Goal: Transaction & Acquisition: Purchase product/service

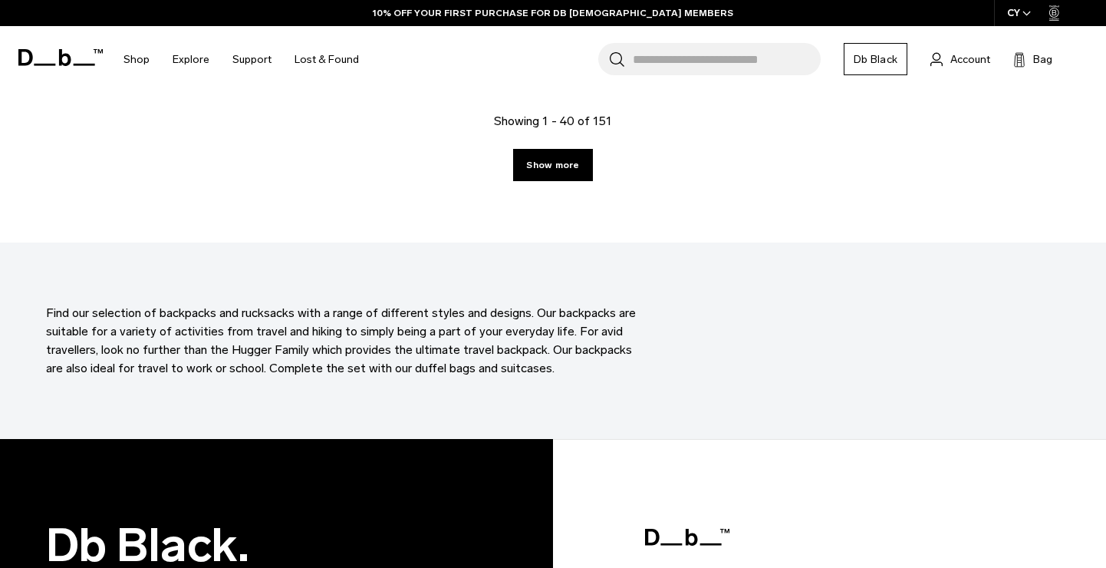
scroll to position [4540, 0]
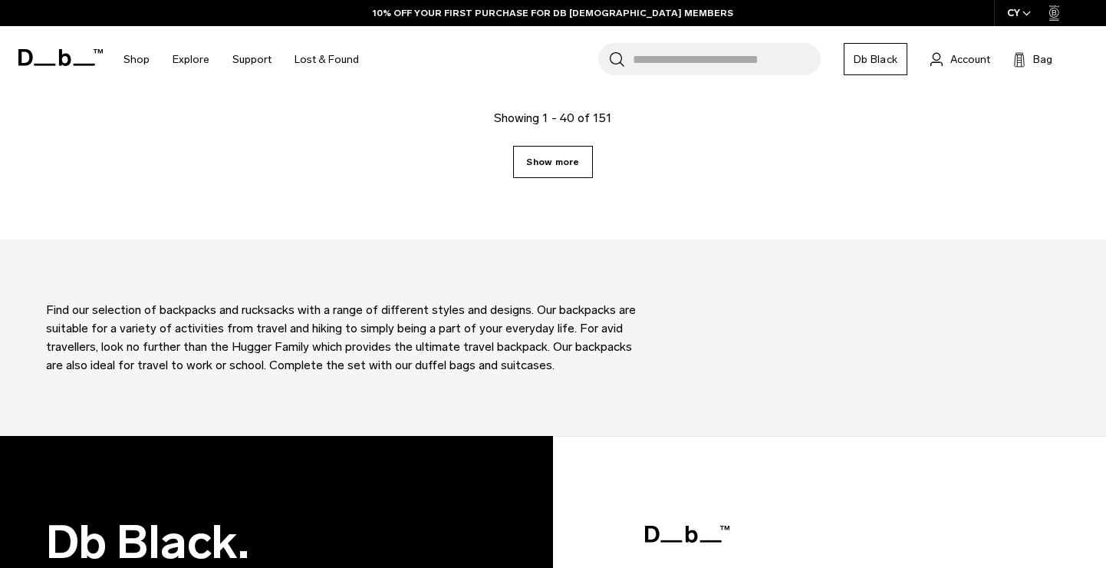
click at [541, 173] on link "Show more" at bounding box center [552, 162] width 79 height 32
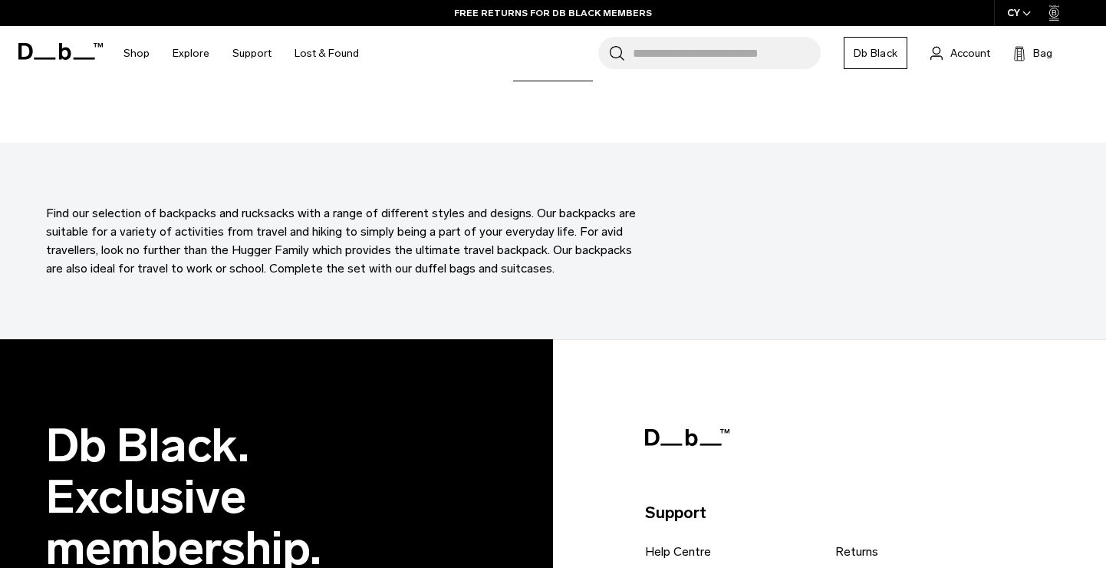
scroll to position [8565, 0]
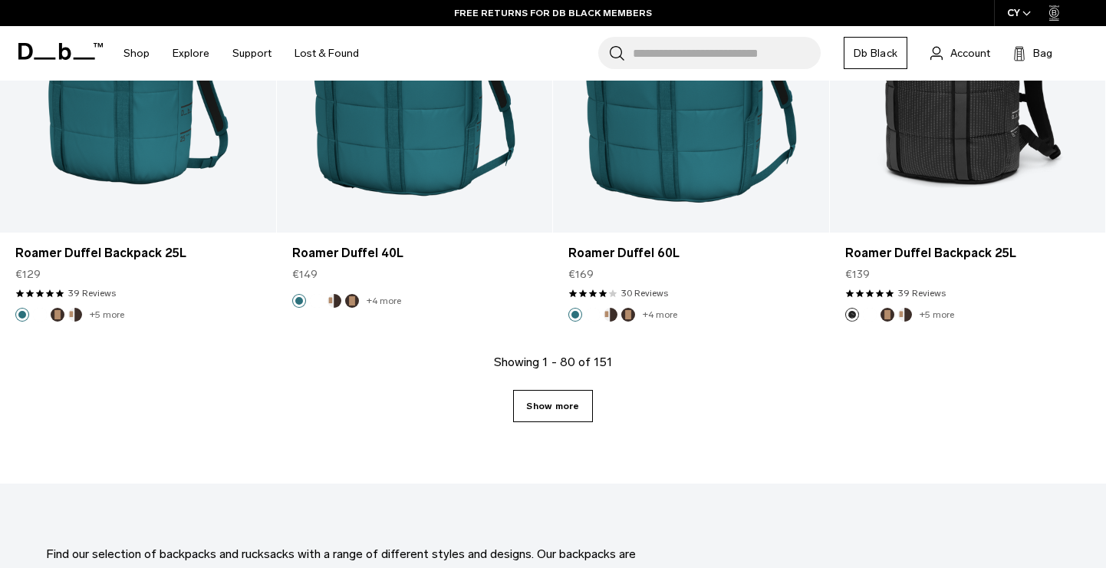
drag, startPoint x: 545, startPoint y: 403, endPoint x: 557, endPoint y: 397, distance: 13.0
click at [545, 403] on link "Show more" at bounding box center [552, 406] width 79 height 32
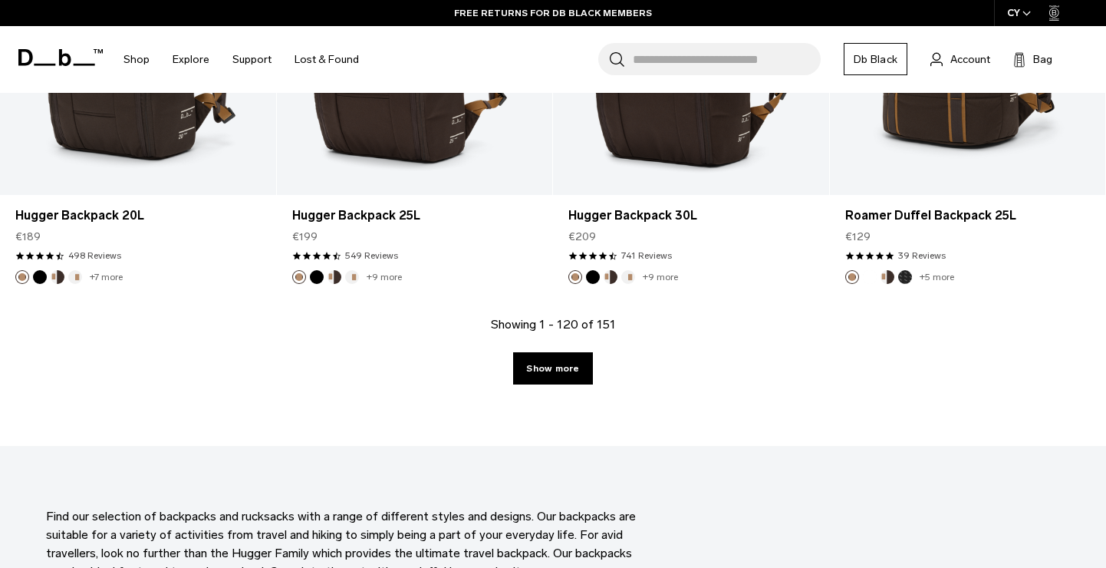
scroll to position [12780, 0]
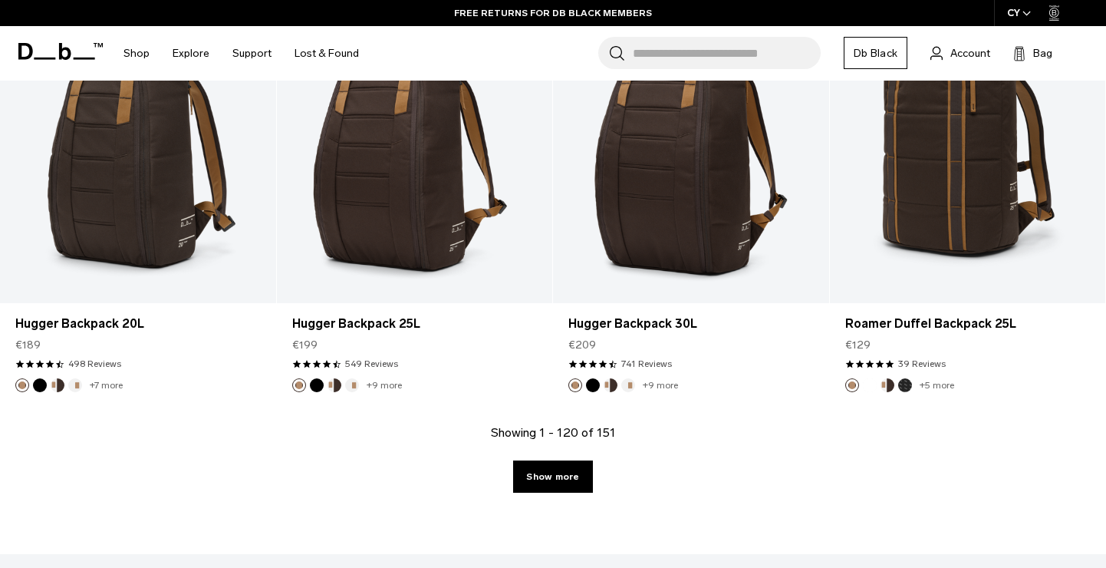
click at [578, 464] on link "Show more" at bounding box center [552, 476] width 79 height 32
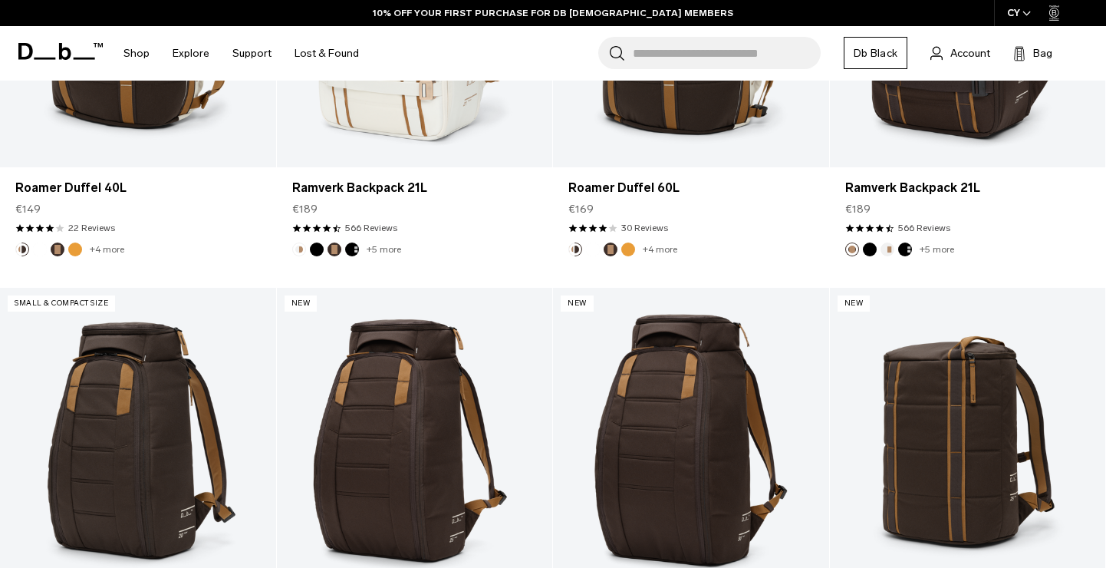
scroll to position [12447, 0]
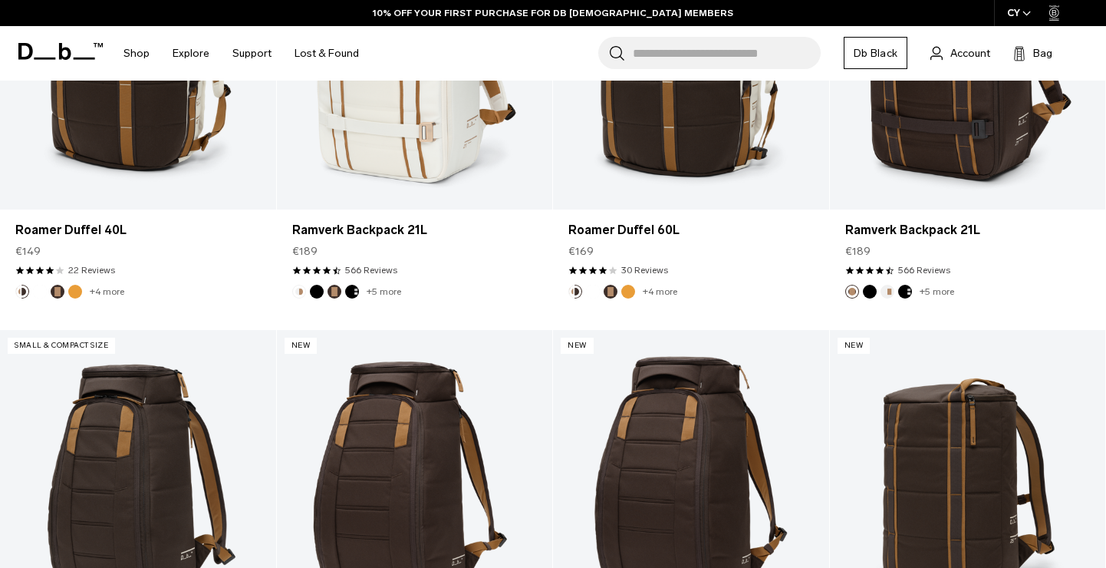
click at [706, 58] on input "Search for Bags, Luggage..." at bounding box center [727, 53] width 188 height 32
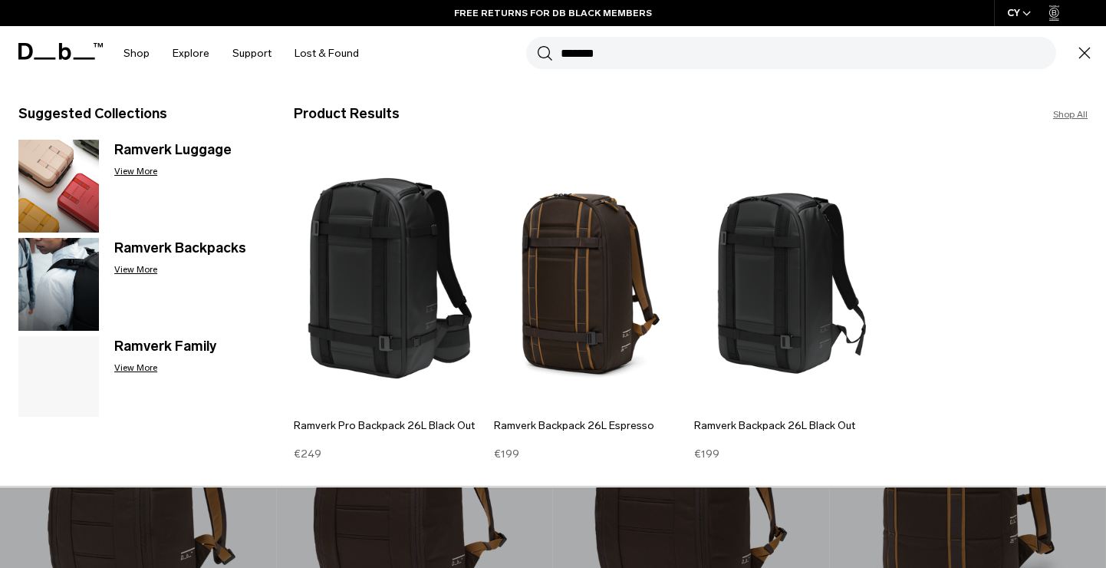
type input "*******"
click at [537, 44] on button "Search" at bounding box center [545, 52] width 16 height 17
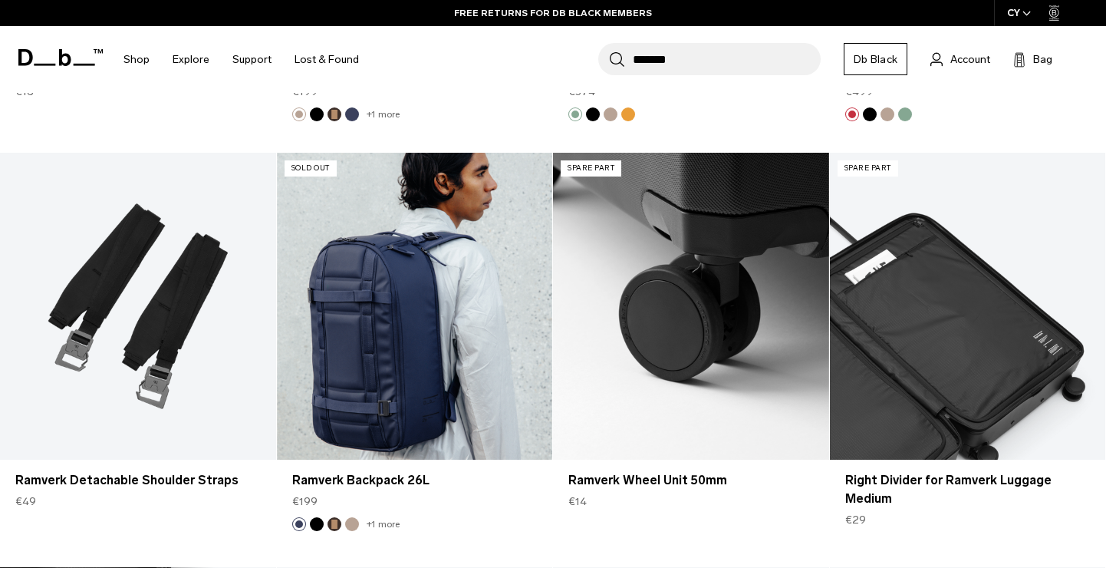
scroll to position [5496, 0]
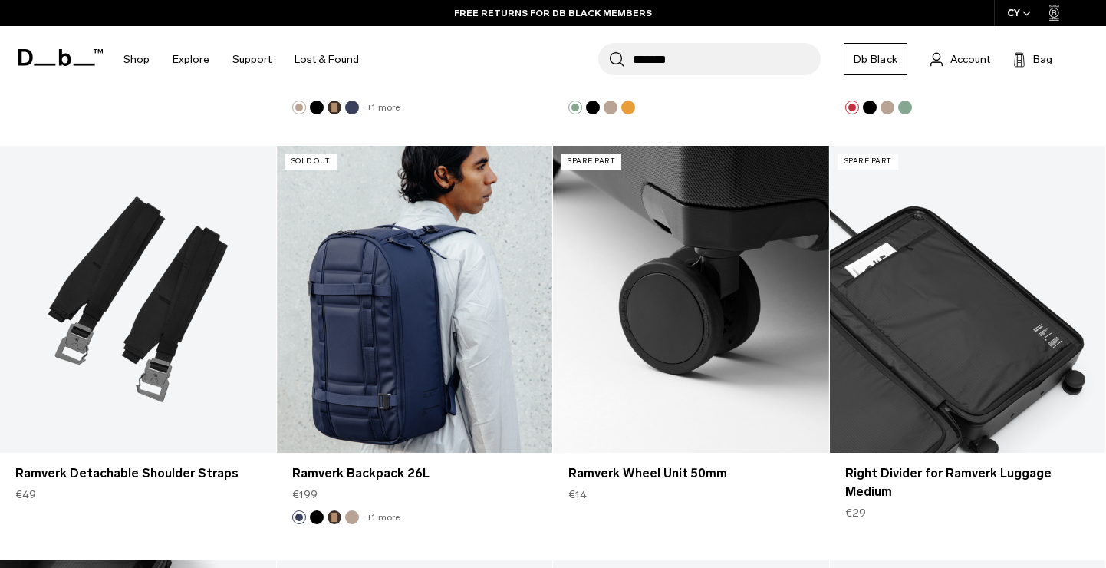
click at [459, 299] on link "Ramverk Backpack 26L" at bounding box center [415, 299] width 276 height 306
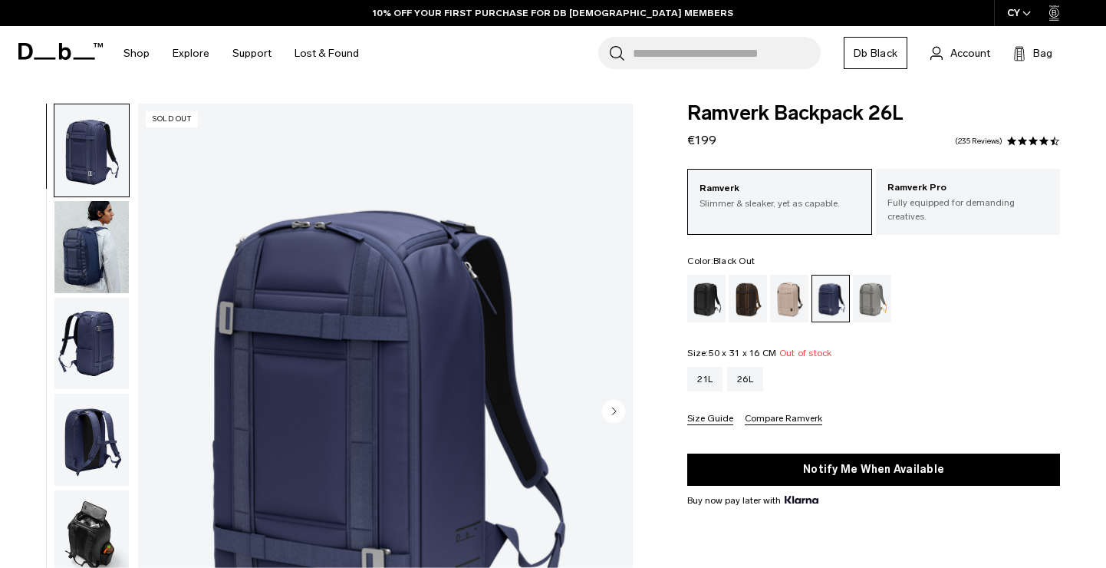
click at [702, 301] on div "Black Out" at bounding box center [706, 299] width 39 height 48
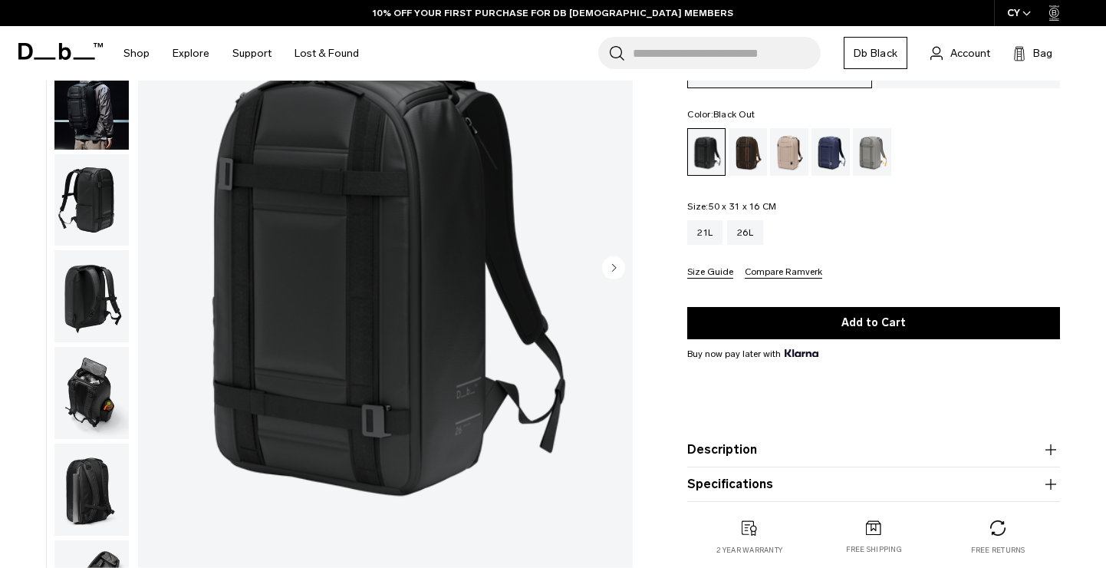
scroll to position [160, 0]
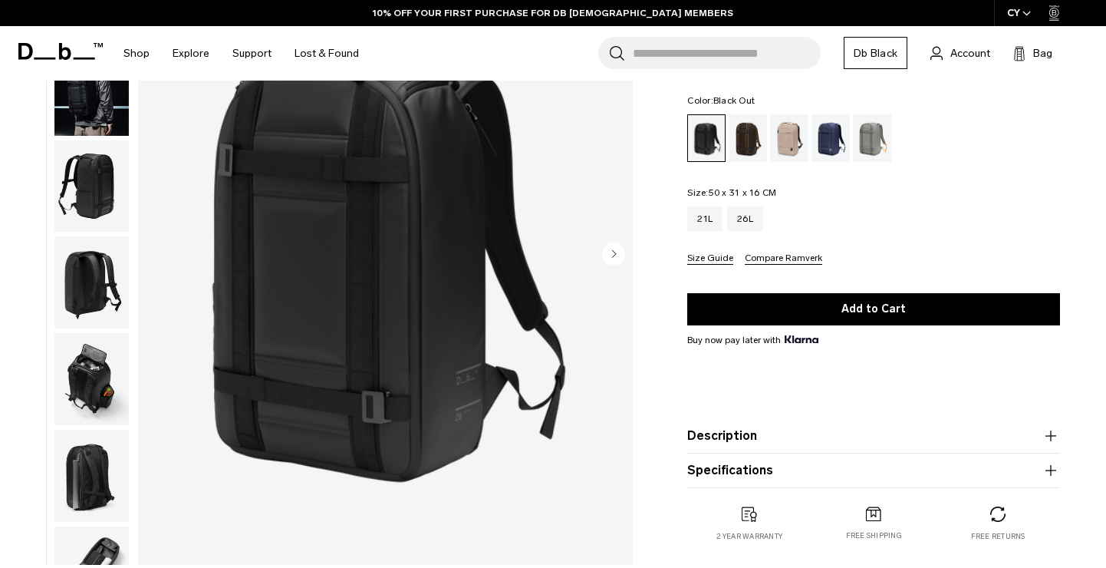
click at [614, 245] on circle "Next slide" at bounding box center [613, 253] width 23 height 23
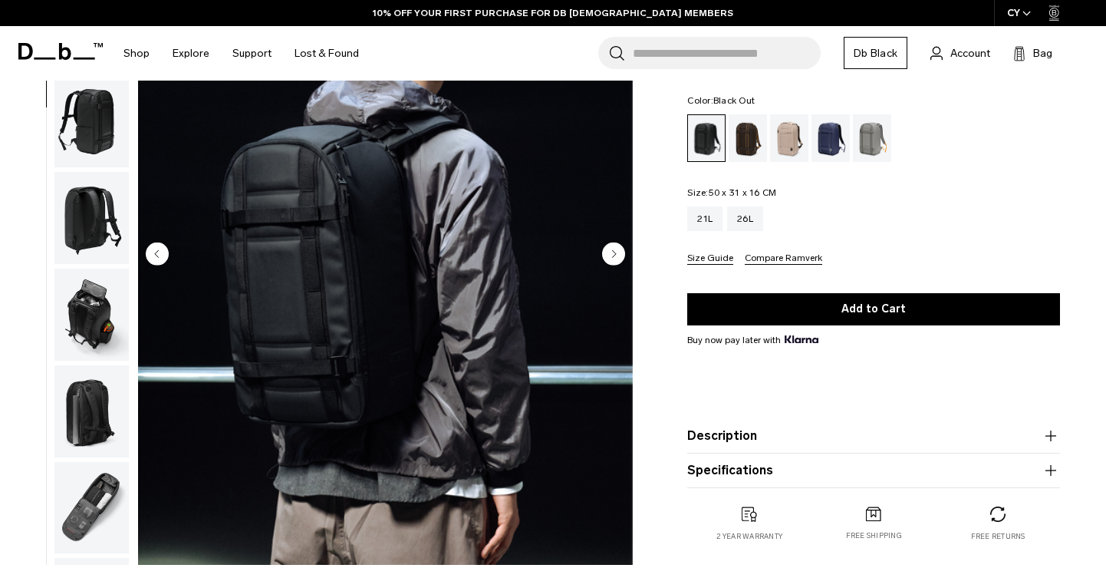
scroll to position [97, 0]
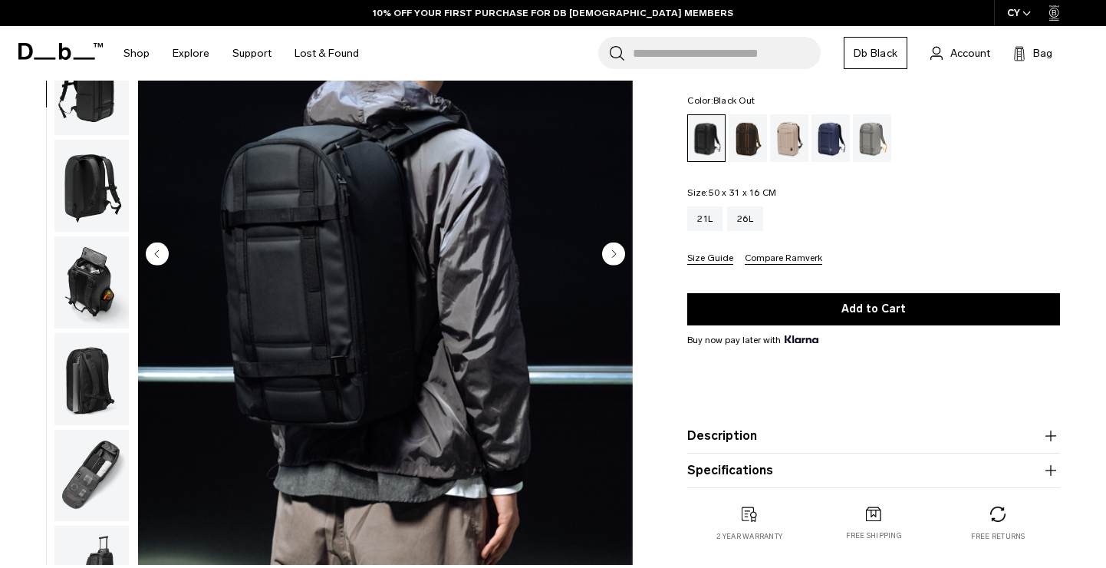
click at [615, 244] on circle "Next slide" at bounding box center [613, 253] width 23 height 23
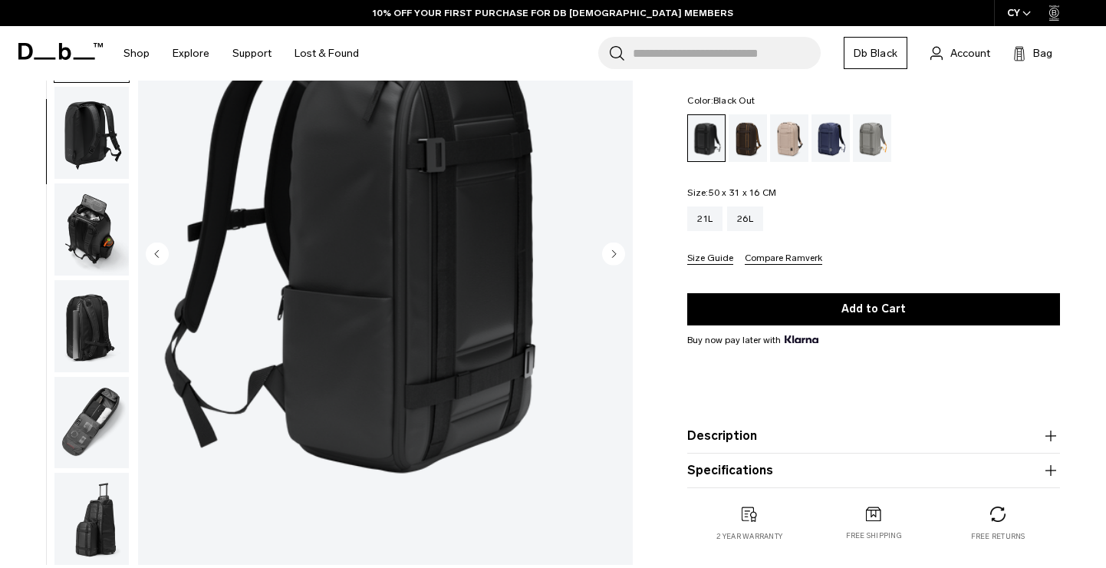
scroll to position [150, 0]
click at [615, 244] on circle "Next slide" at bounding box center [613, 253] width 23 height 23
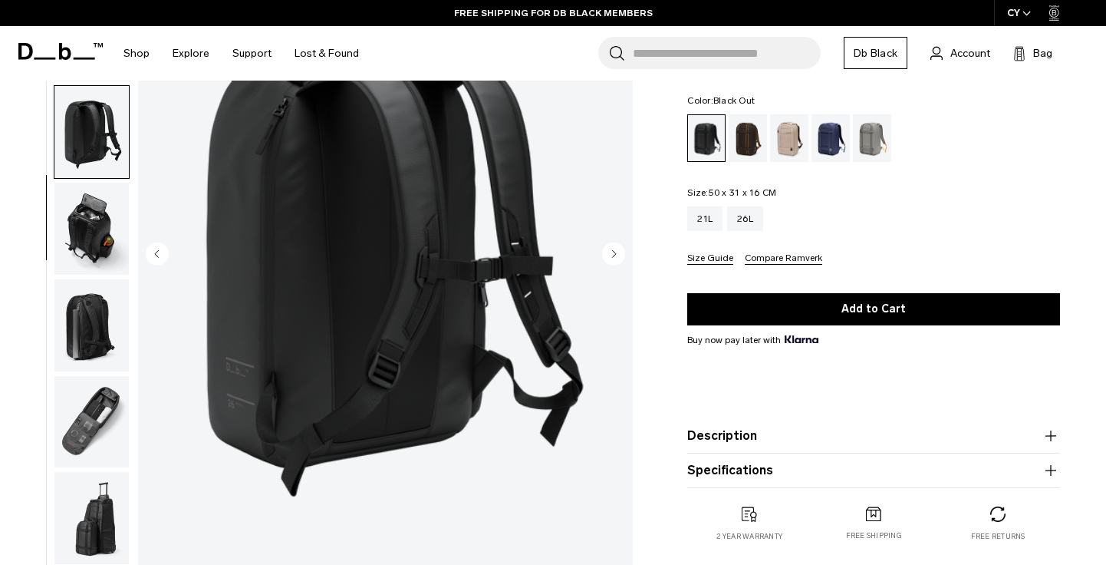
click at [615, 244] on circle "Next slide" at bounding box center [613, 253] width 23 height 23
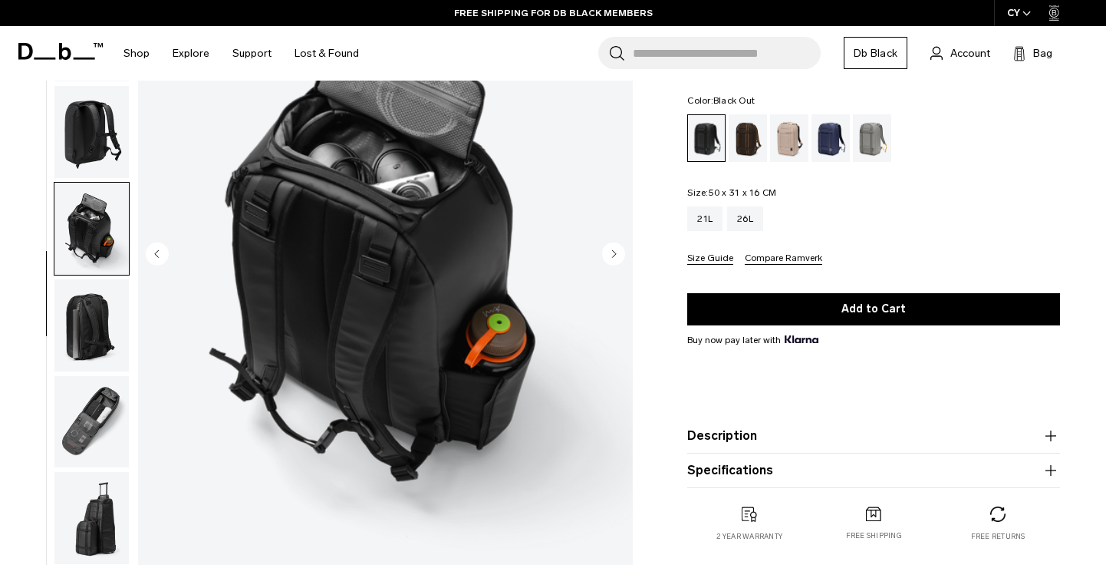
click at [615, 244] on circle "Next slide" at bounding box center [613, 253] width 23 height 23
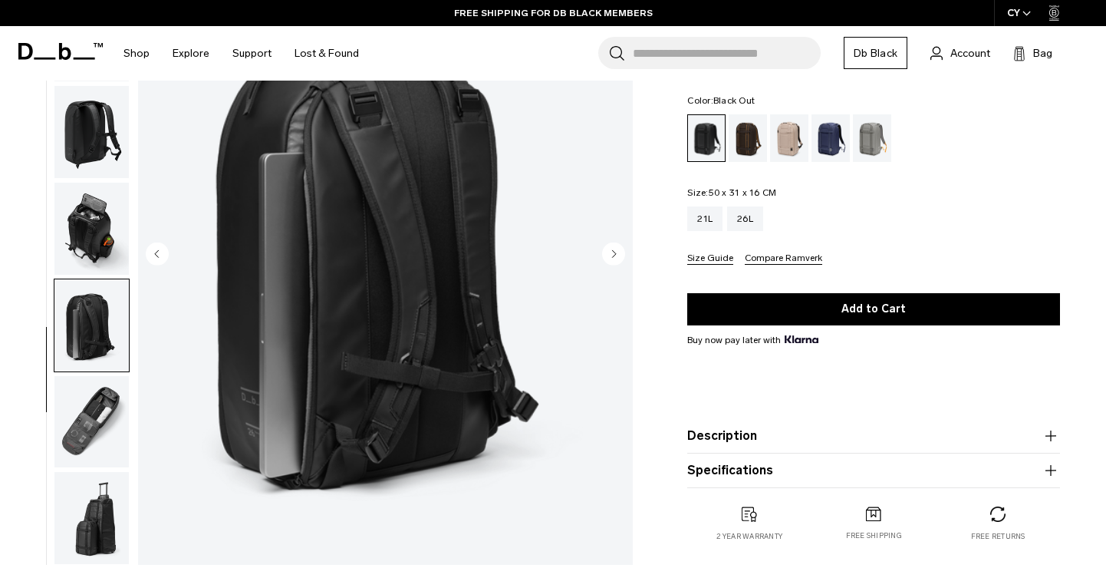
click at [615, 244] on circle "Next slide" at bounding box center [613, 253] width 23 height 23
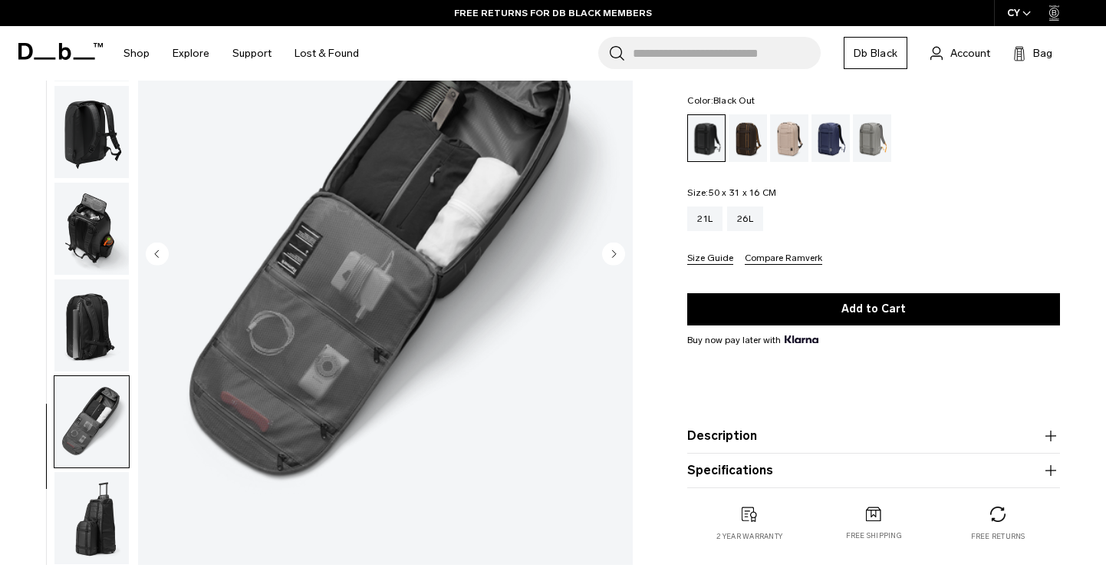
click at [615, 244] on circle "Next slide" at bounding box center [613, 253] width 23 height 23
